Goal: Information Seeking & Learning: Learn about a topic

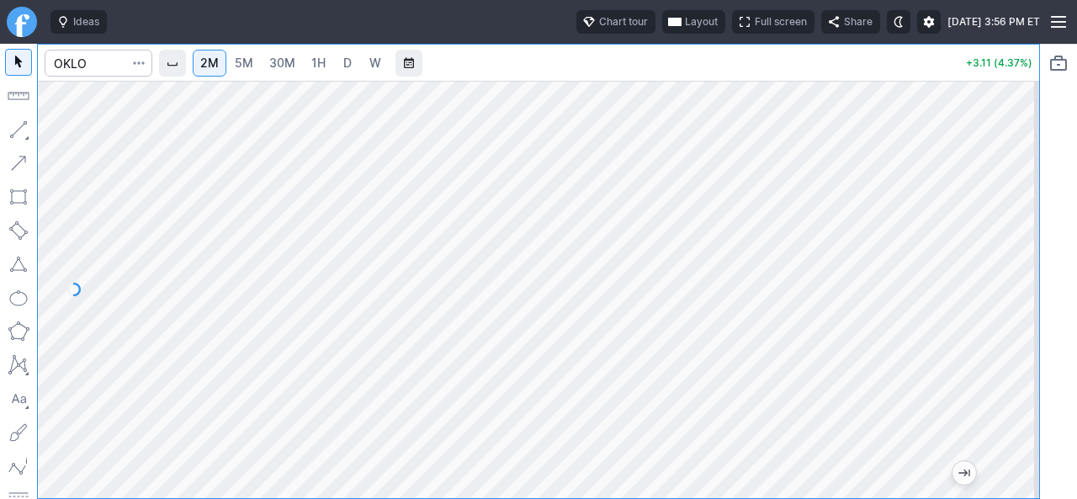
click at [980, 364] on div at bounding box center [539, 289] width 1002 height 417
click at [996, 348] on div at bounding box center [539, 289] width 1002 height 417
drag, startPoint x: 1025, startPoint y: 312, endPoint x: 1015, endPoint y: 231, distance: 81.4
click at [1023, 240] on div at bounding box center [1021, 285] width 35 height 375
click at [88, 70] on input "Search" at bounding box center [99, 63] width 108 height 27
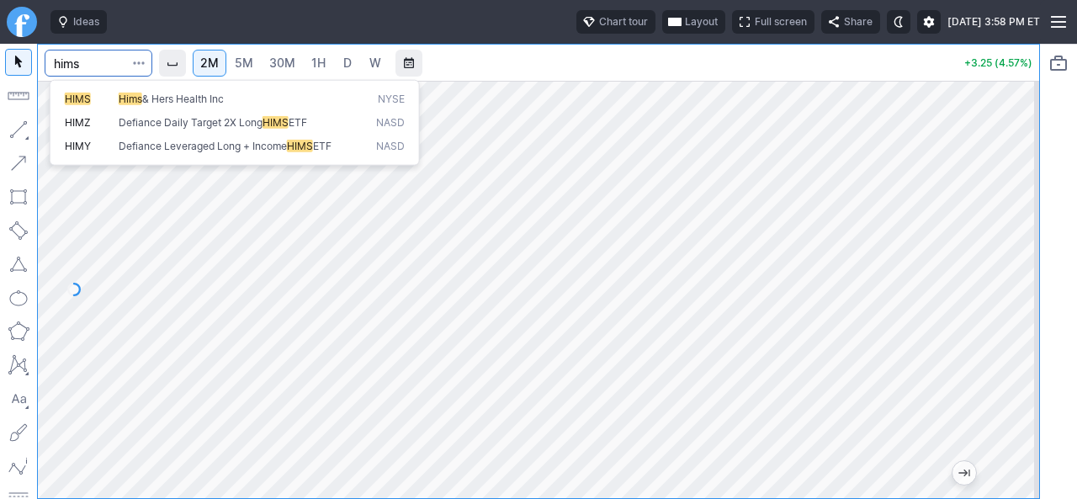
type input "hims"
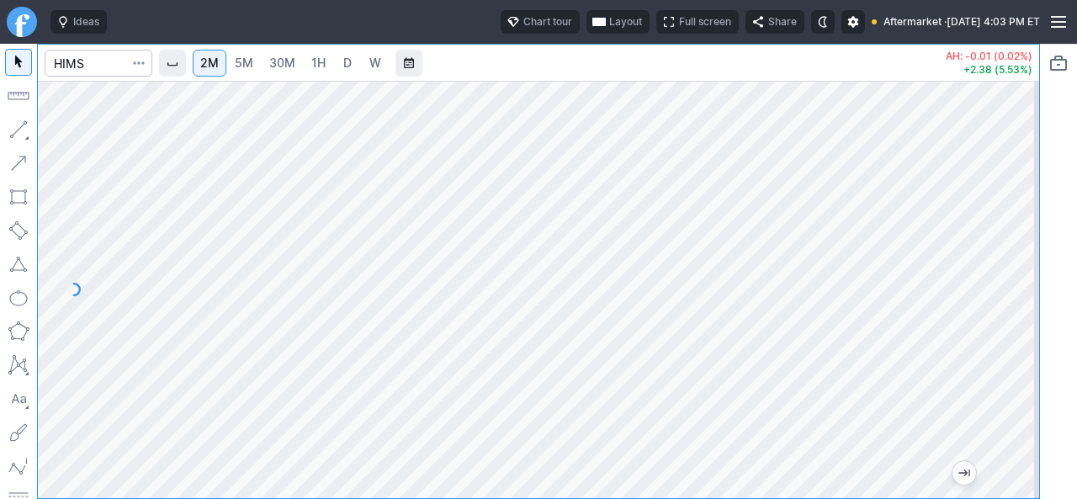
click at [347, 53] on link "D" at bounding box center [347, 63] width 27 height 27
click at [207, 61] on span "2M" at bounding box center [209, 63] width 19 height 14
